Goal: Transaction & Acquisition: Purchase product/service

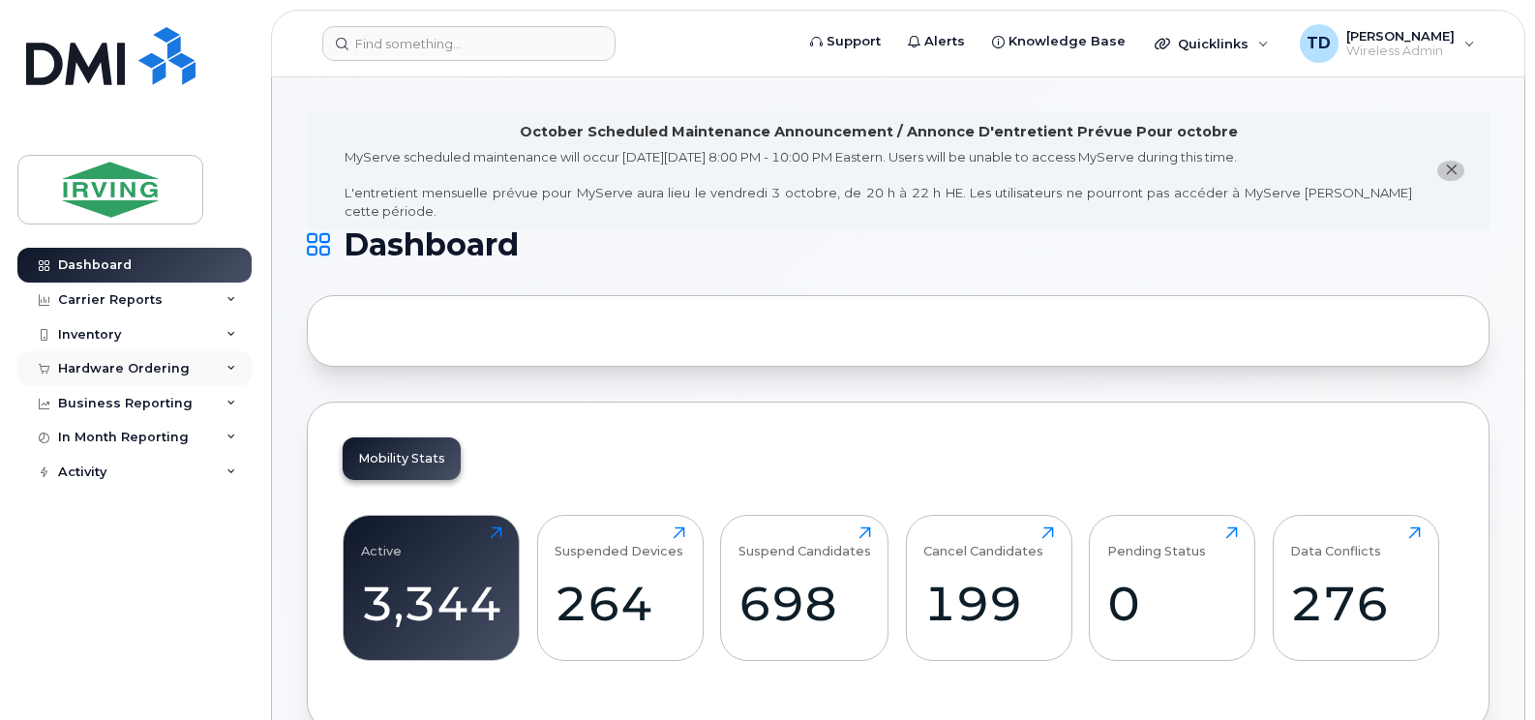
click at [228, 364] on icon at bounding box center [231, 369] width 10 height 10
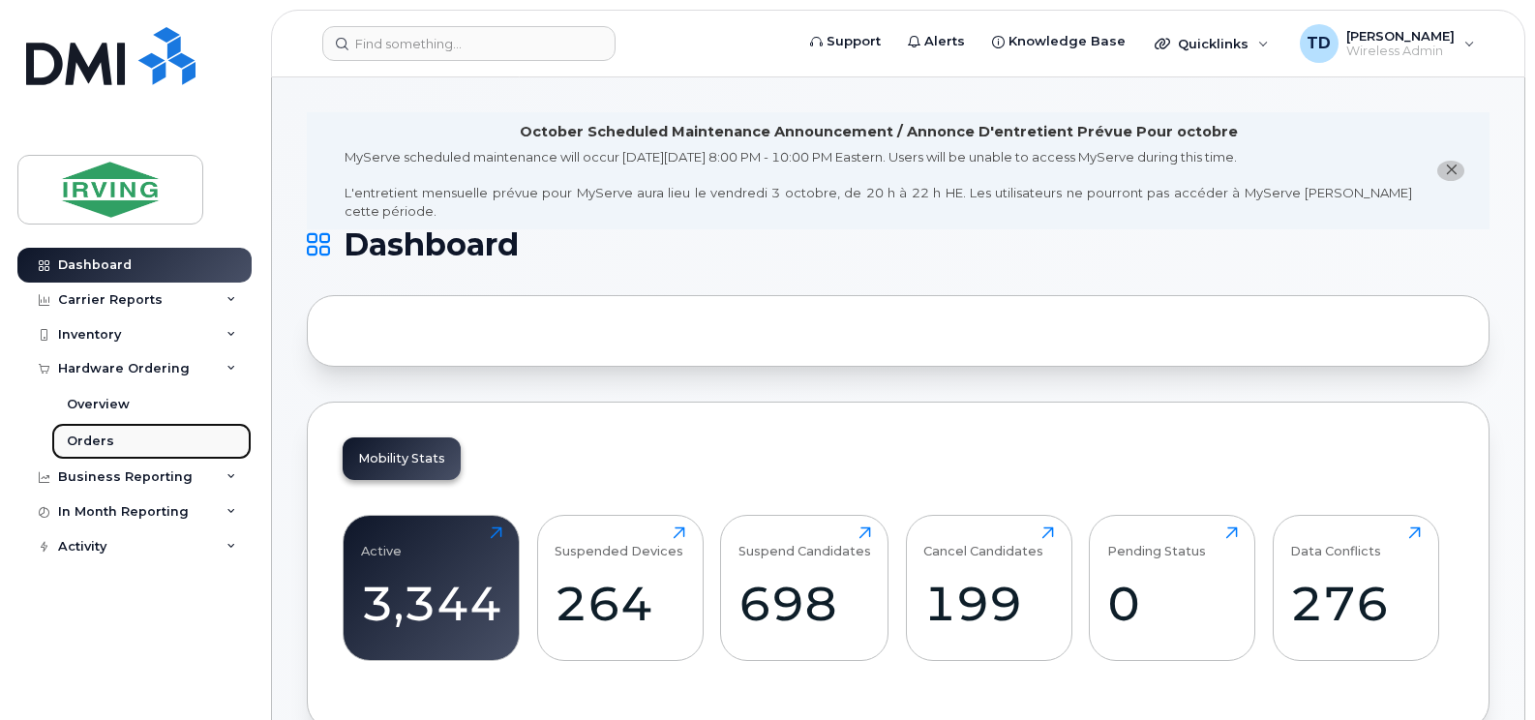
click at [96, 442] on div "Orders" at bounding box center [90, 441] width 47 height 17
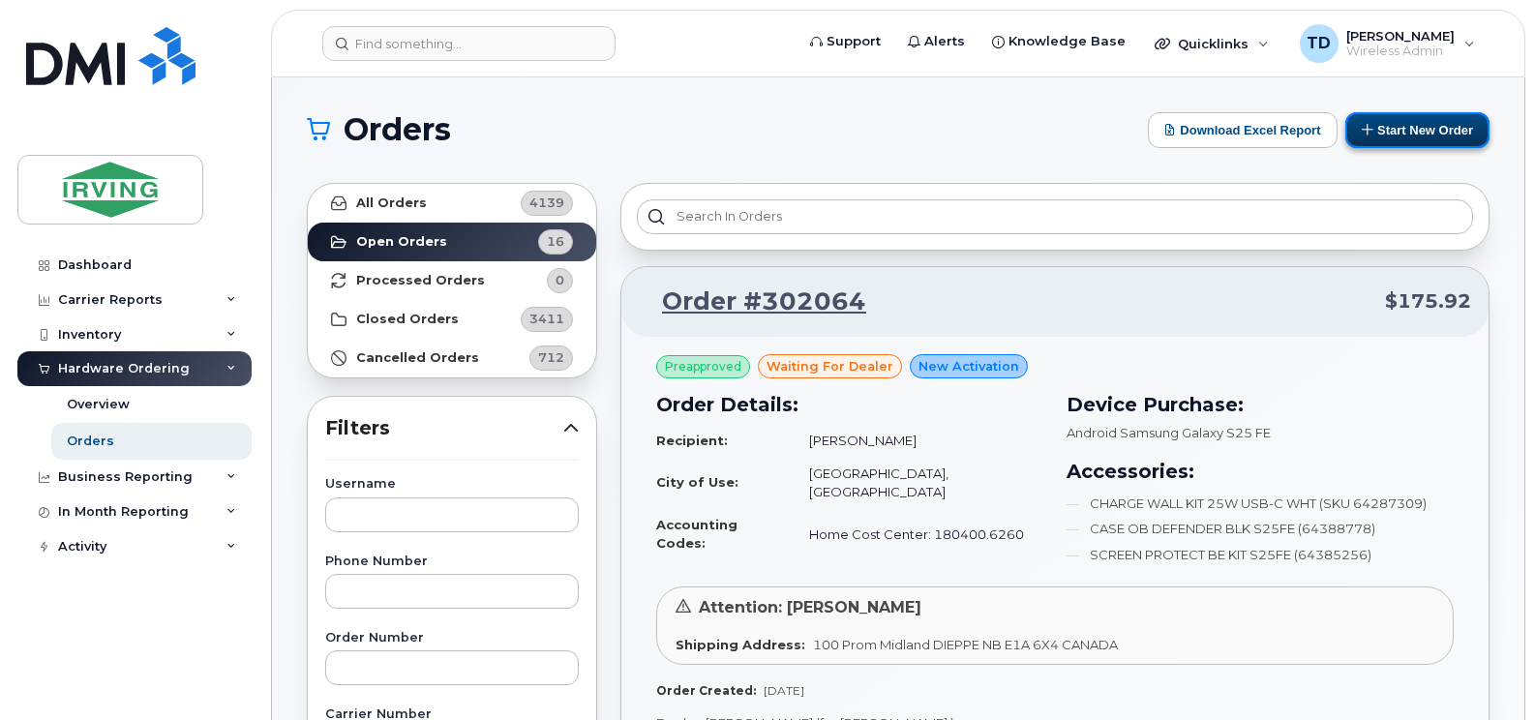
click at [1382, 120] on button "Start New Order" at bounding box center [1417, 130] width 144 height 36
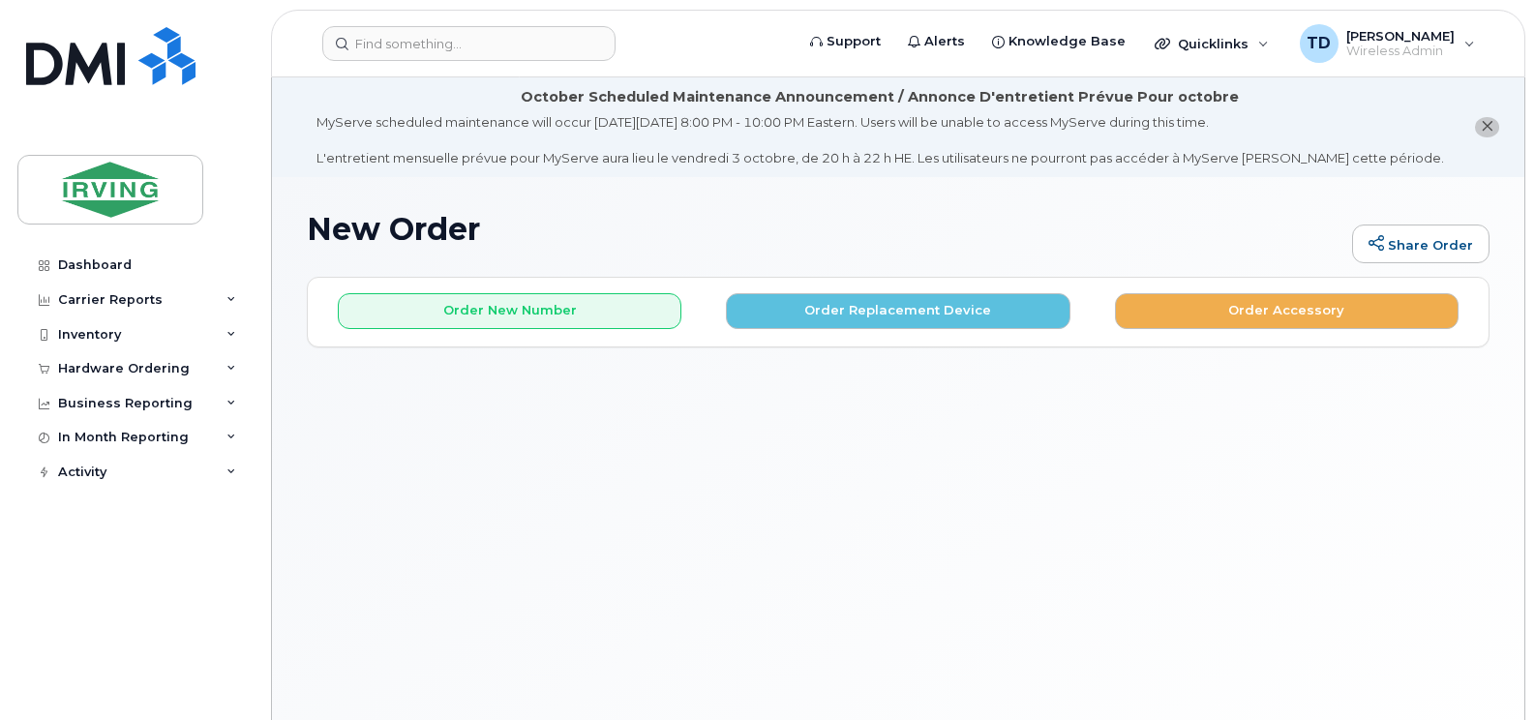
click at [1244, 296] on button "Order Accessory" at bounding box center [1287, 311] width 344 height 36
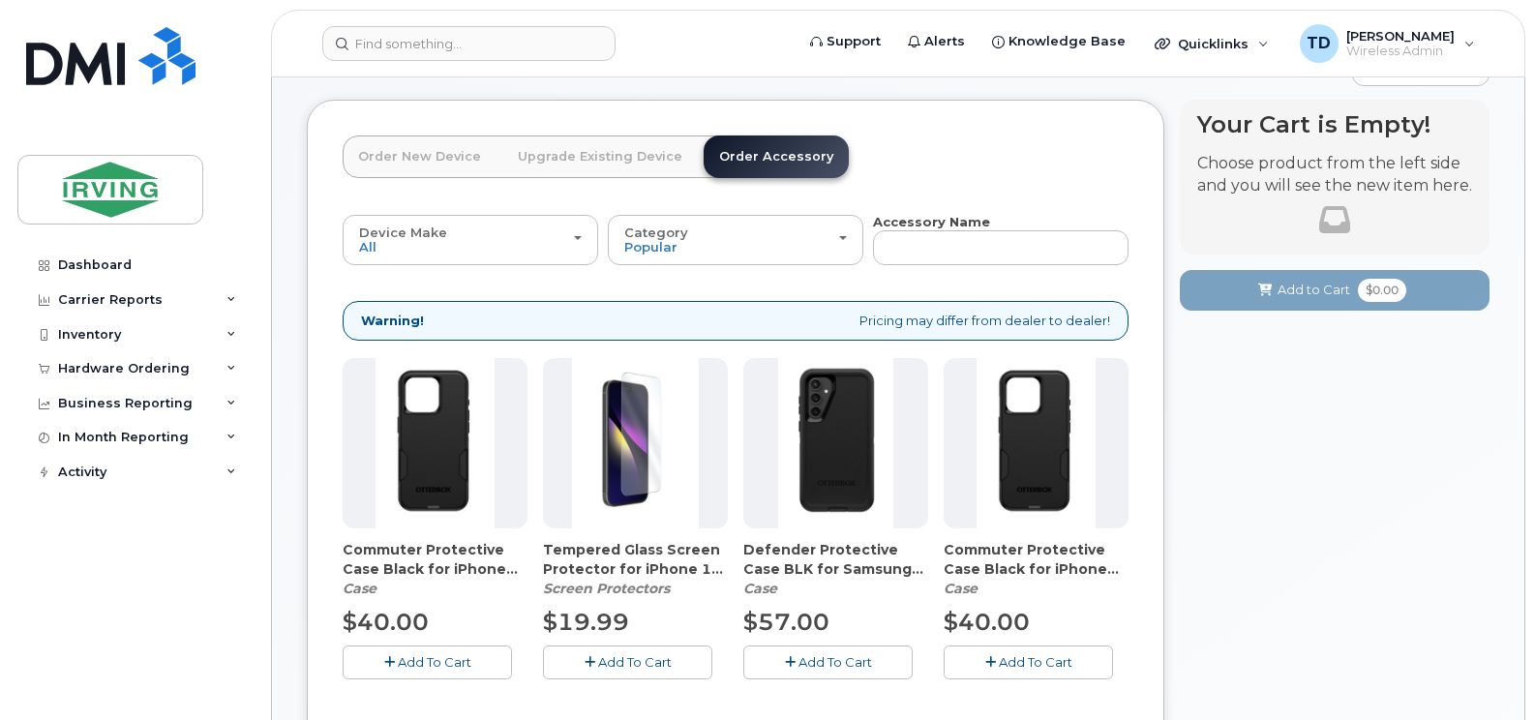
scroll to position [194, 0]
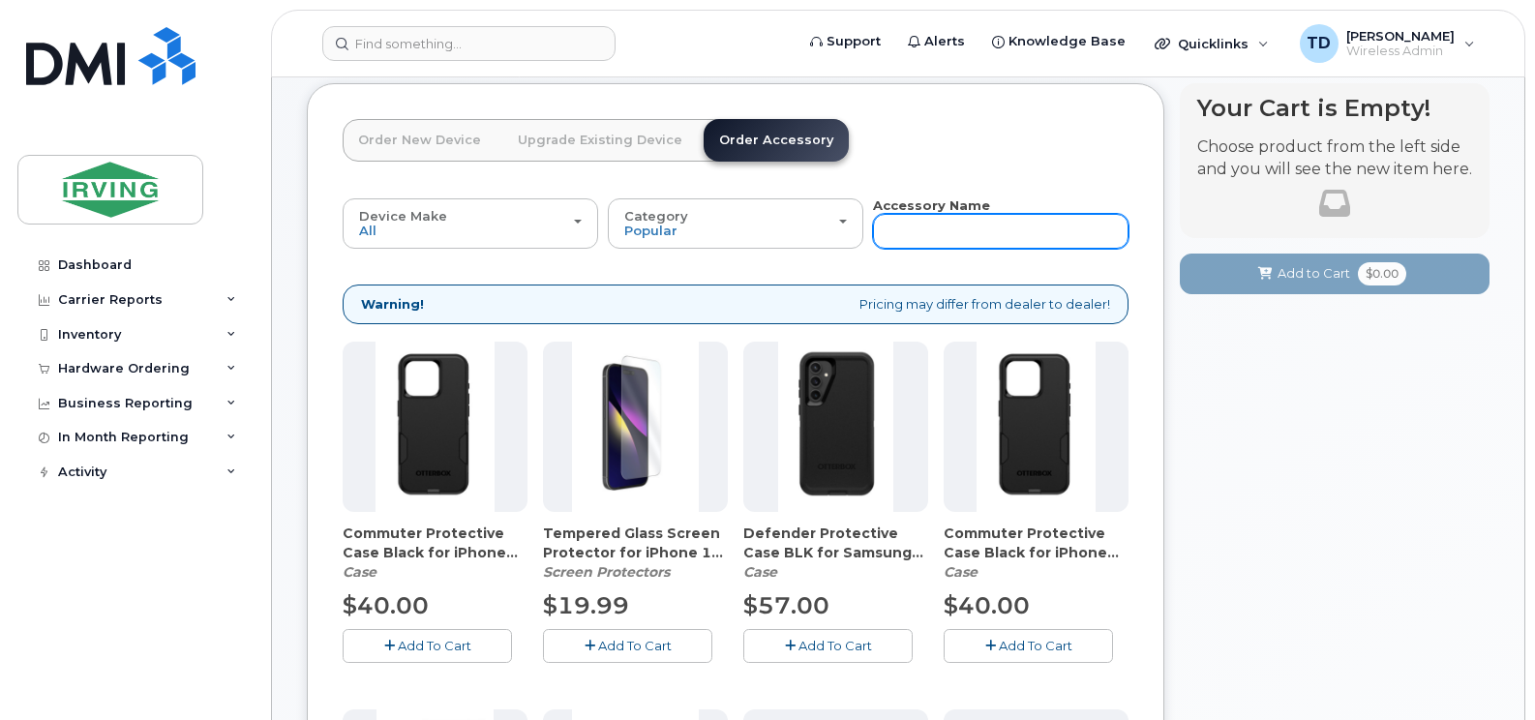
click at [955, 239] on input "text" at bounding box center [1000, 231] width 255 height 35
type input "case"
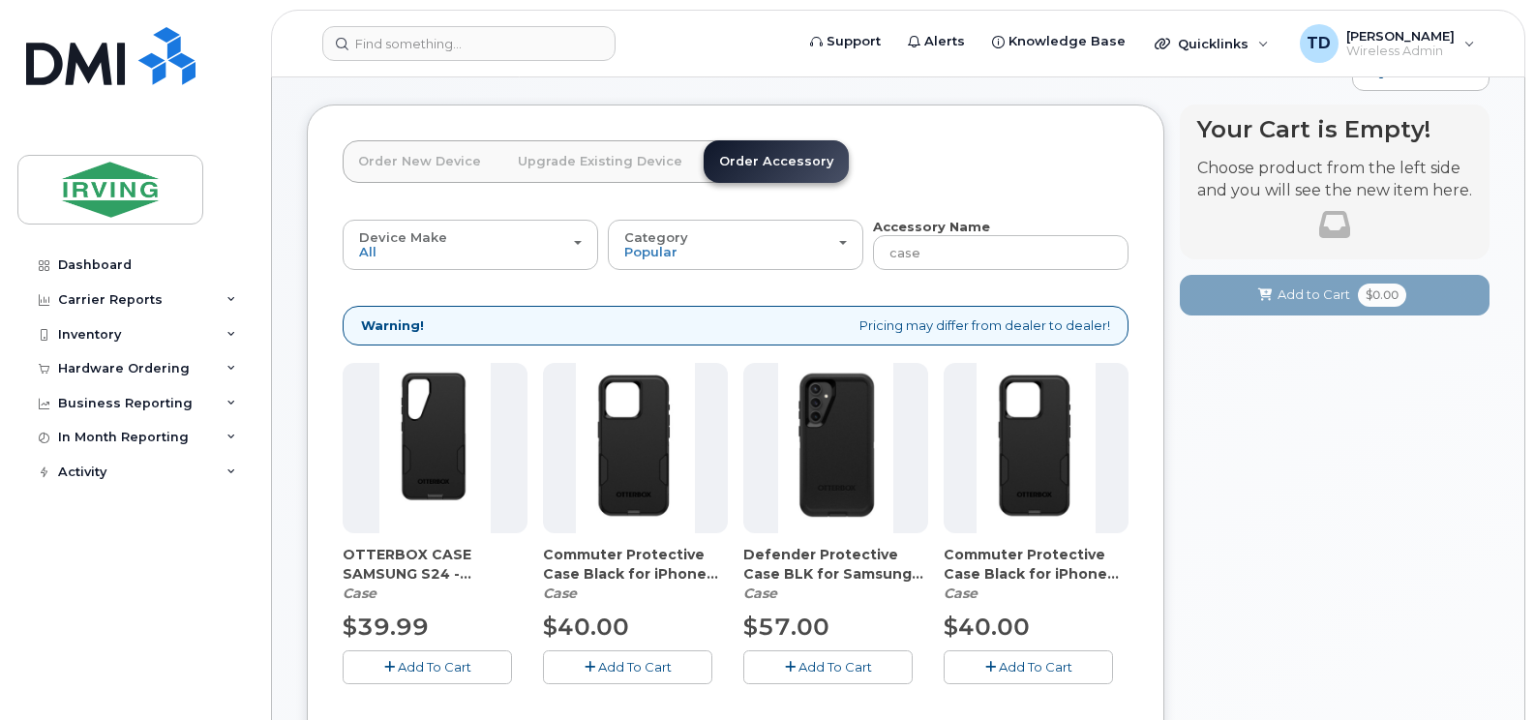
scroll to position [109, 0]
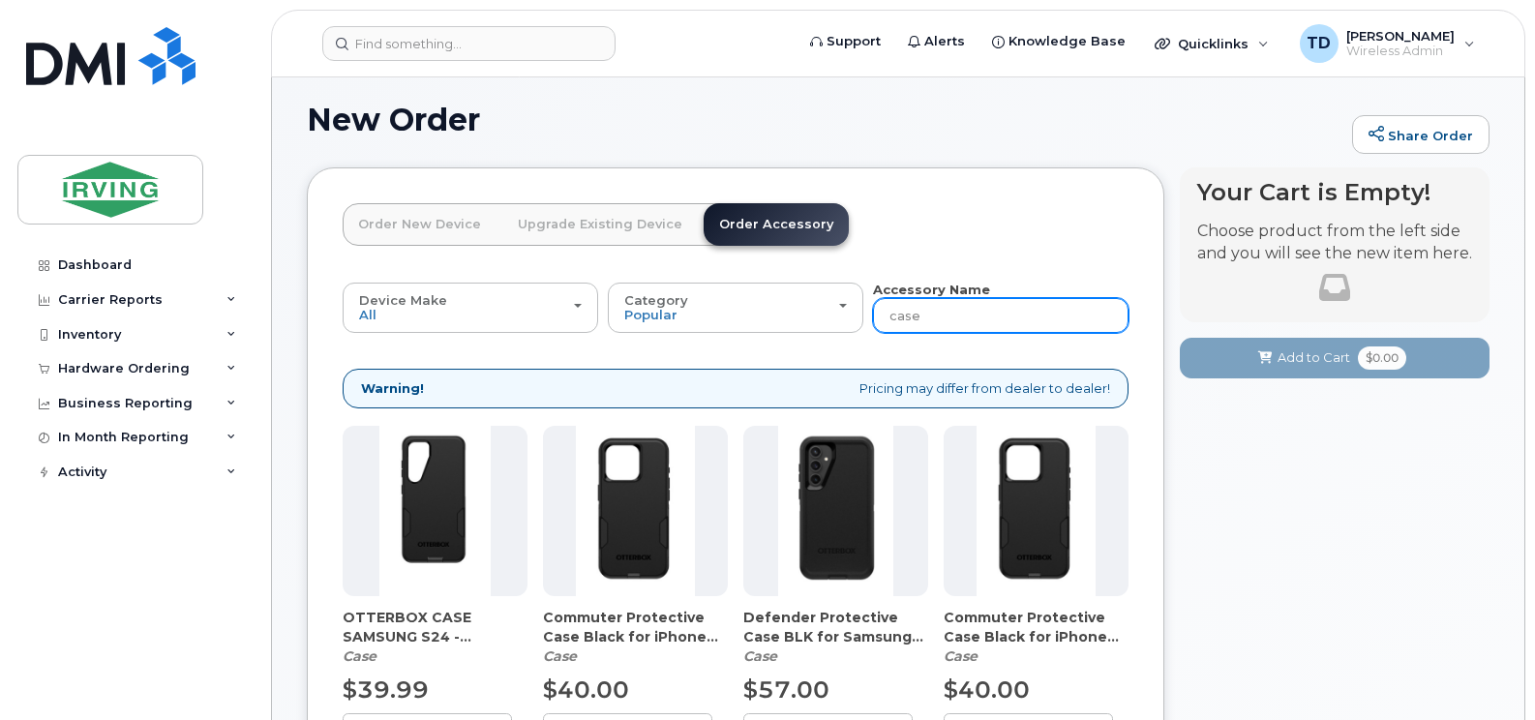
click at [959, 315] on input "case" at bounding box center [1000, 315] width 255 height 35
type input "commuter"
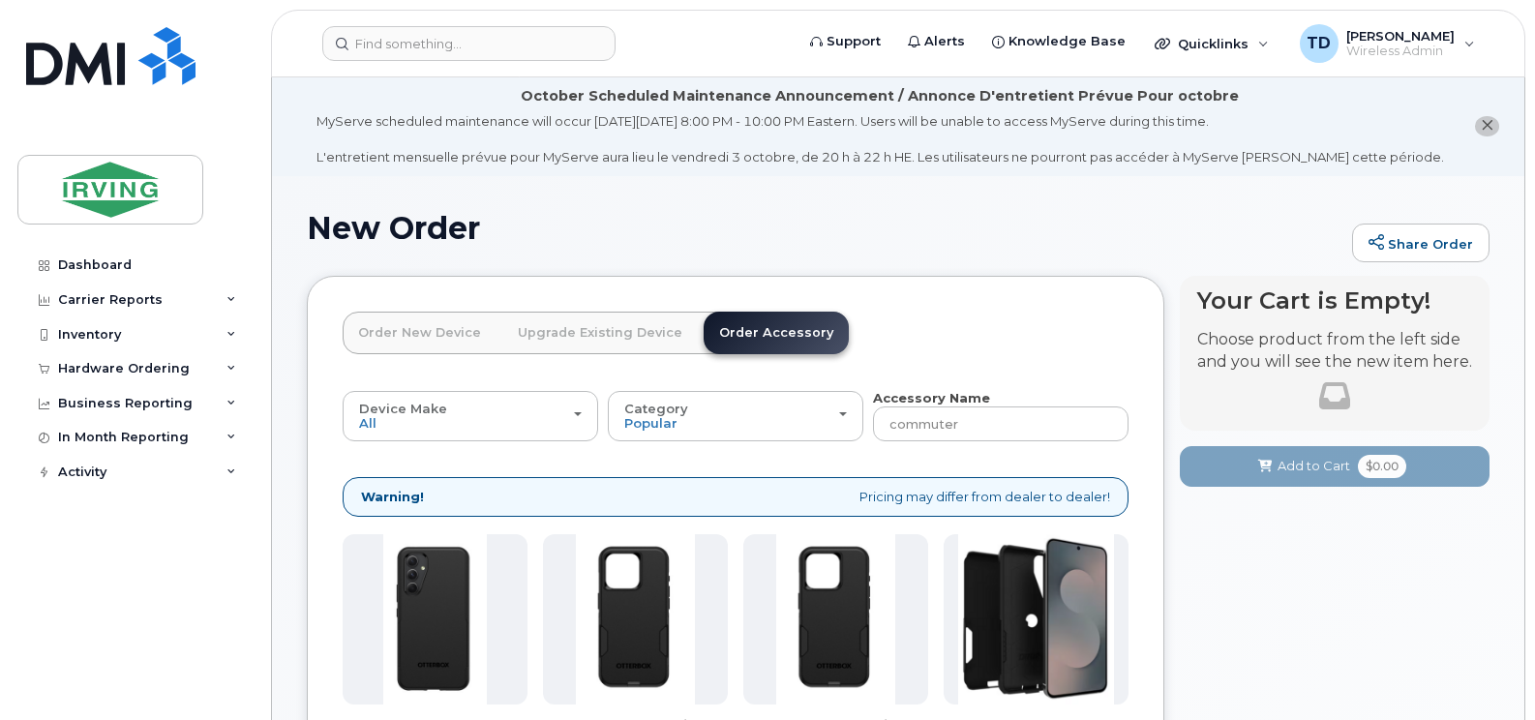
scroll to position [0, 0]
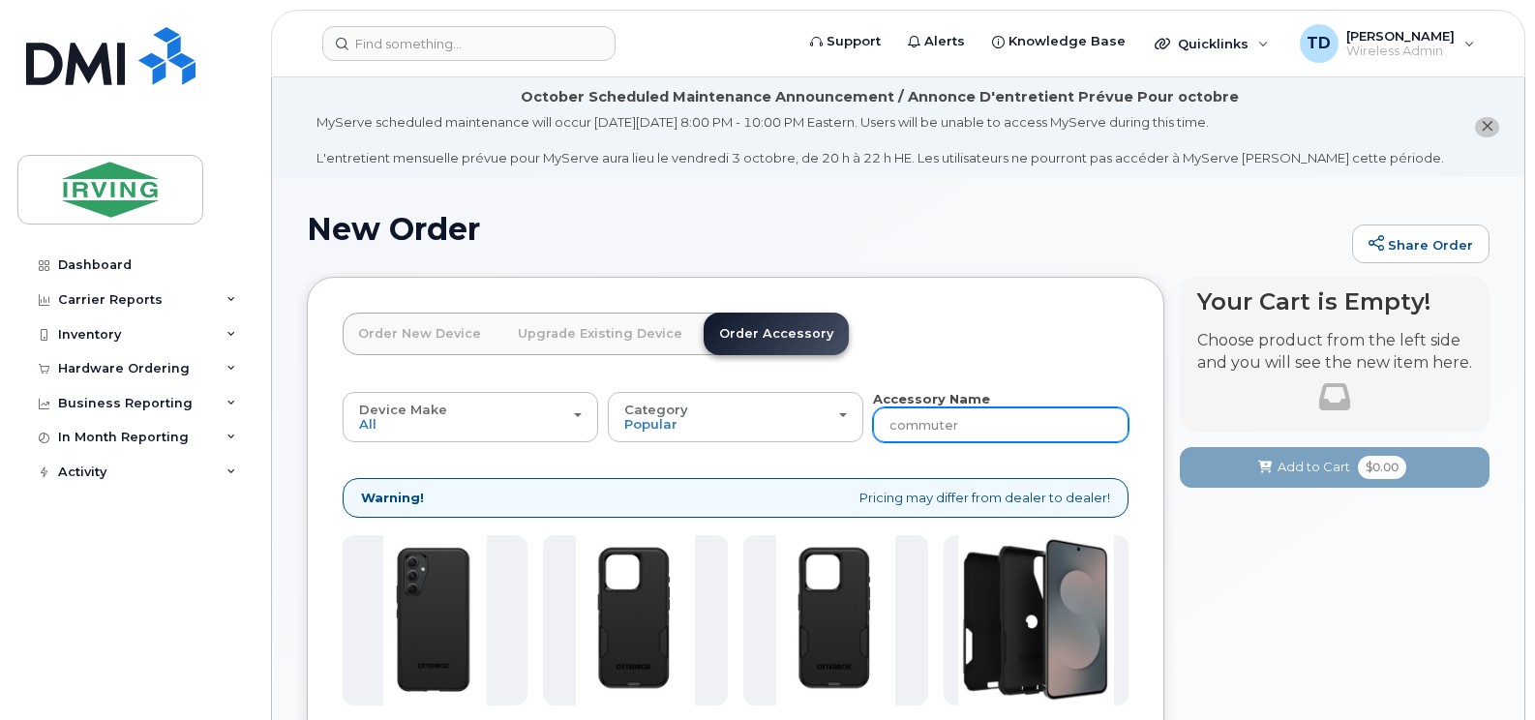
click at [954, 420] on input "commuter" at bounding box center [1000, 424] width 255 height 35
type input "defender"
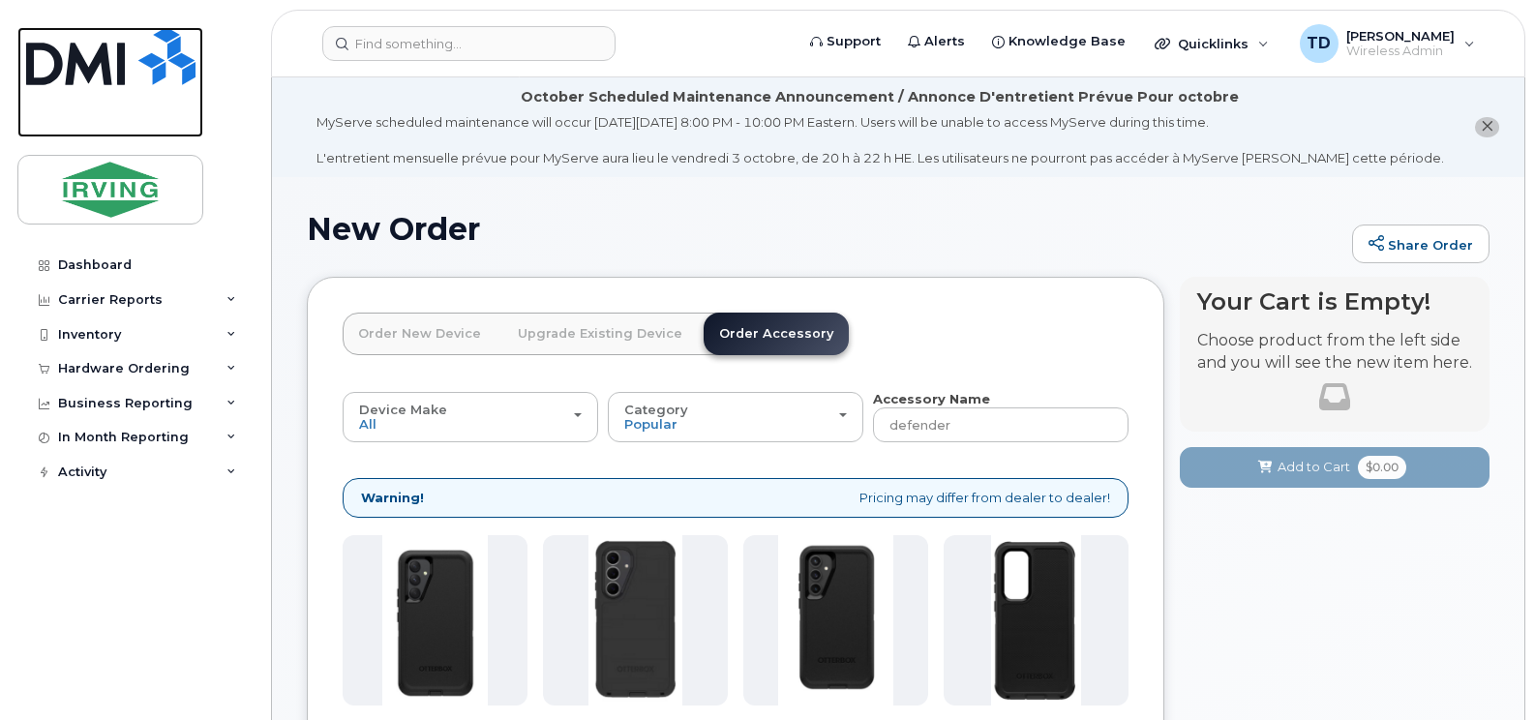
drag, startPoint x: 92, startPoint y: 88, endPoint x: 402, endPoint y: 92, distance: 309.7
click at [92, 88] on link at bounding box center [110, 82] width 186 height 110
